Goal: Task Accomplishment & Management: Use online tool/utility

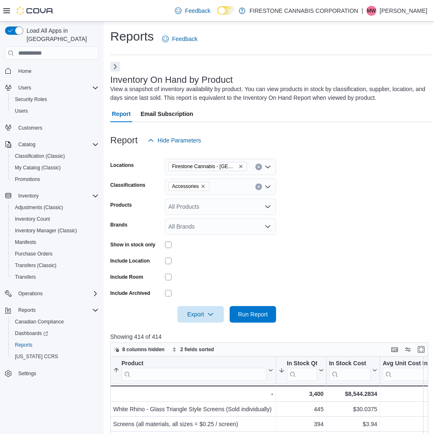
scroll to position [46, 0]
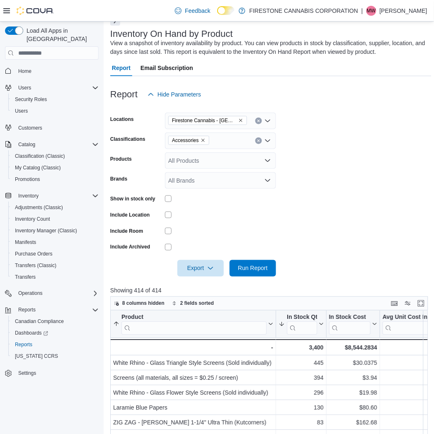
click at [335, 186] on form "Locations Firestone Cannabis - Sylvan Lake Classifications Accessories Products…" at bounding box center [270, 190] width 321 height 174
drag, startPoint x: 334, startPoint y: 160, endPoint x: 242, endPoint y: 87, distance: 116.5
click at [330, 156] on form "Locations Firestone Cannabis - Sylvan Lake Classifications Accessories Products…" at bounding box center [270, 190] width 321 height 174
click at [240, 119] on icon "Remove Firestone Cannabis - Sylvan Lake from selection in this group" at bounding box center [240, 120] width 5 height 5
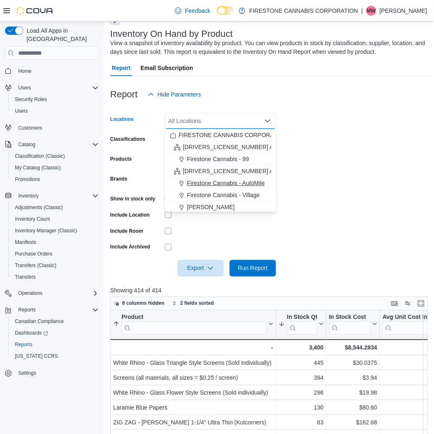
click at [219, 185] on span "Firestone Cannabis - AutoMile" at bounding box center [226, 183] width 78 height 8
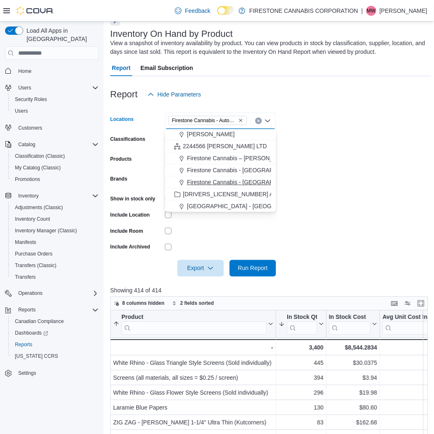
click at [221, 181] on span "Firestone Cannabis - [GEOGRAPHIC_DATA]" at bounding box center [245, 182] width 116 height 8
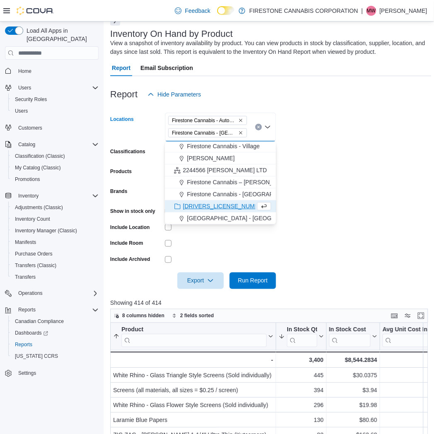
scroll to position [49, 0]
click at [240, 121] on icon "Remove Firestone Cannabis - AutoMile from selection in this group" at bounding box center [240, 120] width 5 height 5
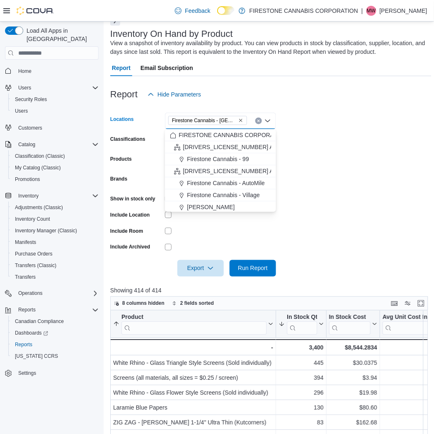
drag, startPoint x: 342, startPoint y: 202, endPoint x: 297, endPoint y: 235, distance: 56.0
click at [341, 202] on form "Locations [GEOGRAPHIC_DATA] [GEOGRAPHIC_DATA] - [GEOGRAPHIC_DATA] box. Selected…" at bounding box center [270, 190] width 321 height 174
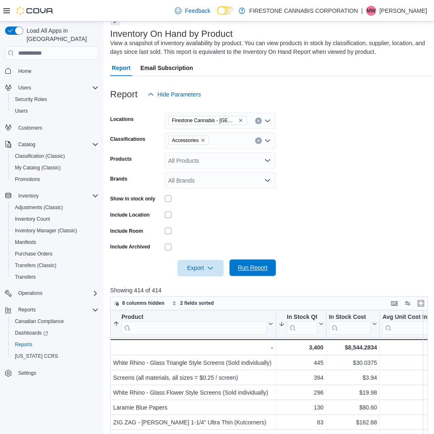
click at [252, 266] on span "Run Report" at bounding box center [253, 268] width 30 height 8
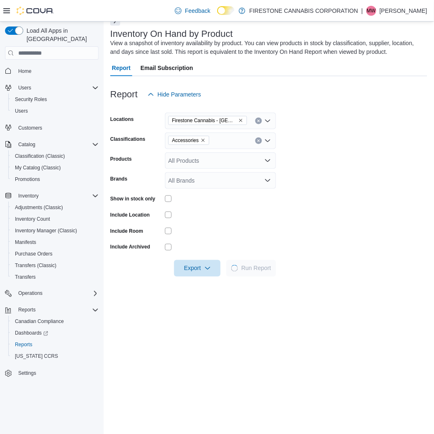
click at [345, 152] on form "Locations Firestone Cannabis - Sylvan Lake Classifications Accessories Products…" at bounding box center [268, 190] width 317 height 174
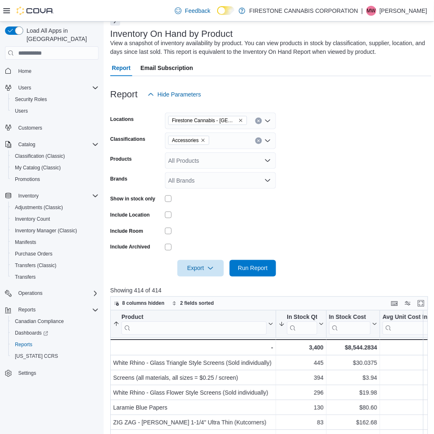
click at [394, 160] on form "Locations Firestone Cannabis - Sylvan Lake Classifications Accessories Products…" at bounding box center [270, 190] width 321 height 174
click at [343, 194] on form "Locations Firestone Cannabis - Sylvan Lake Classifications Accessories Products…" at bounding box center [270, 190] width 321 height 174
drag, startPoint x: 257, startPoint y: 218, endPoint x: 230, endPoint y: 212, distance: 28.5
click at [257, 218] on div at bounding box center [220, 215] width 111 height 7
click at [343, 169] on form "Locations Firestone Cannabis - Sylvan Lake Classifications Accessories Products…" at bounding box center [270, 190] width 321 height 174
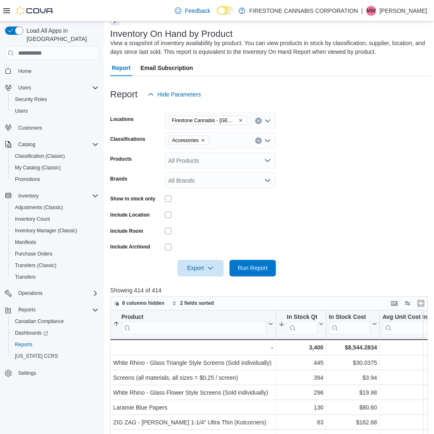
click at [396, 159] on form "Locations Firestone Cannabis - Sylvan Lake Classifications Accessories Products…" at bounding box center [270, 190] width 321 height 174
click at [261, 210] on div at bounding box center [220, 214] width 111 height 13
